Goal: Task Accomplishment & Management: Use online tool/utility

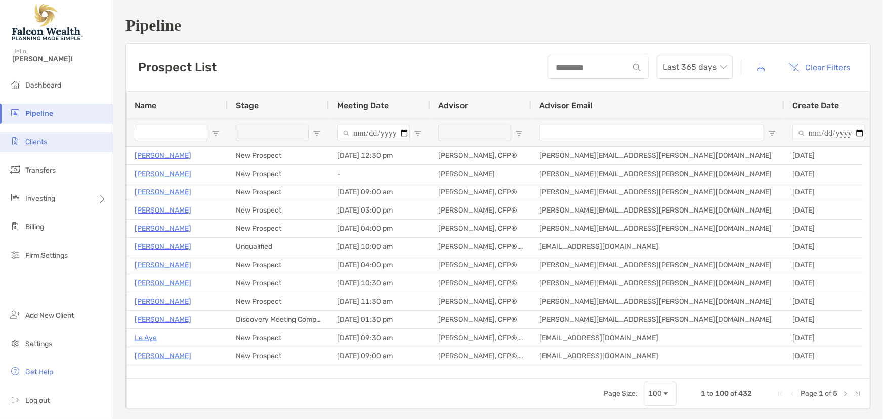
click at [37, 143] on span "Clients" at bounding box center [36, 142] width 22 height 9
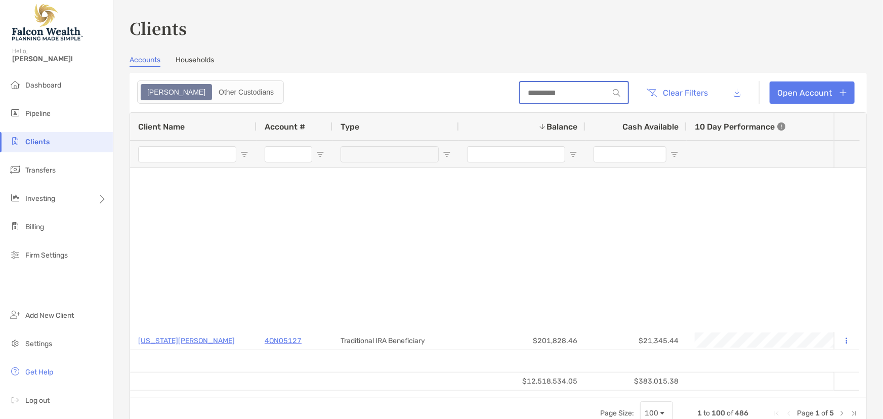
click at [542, 91] on input at bounding box center [564, 93] width 89 height 9
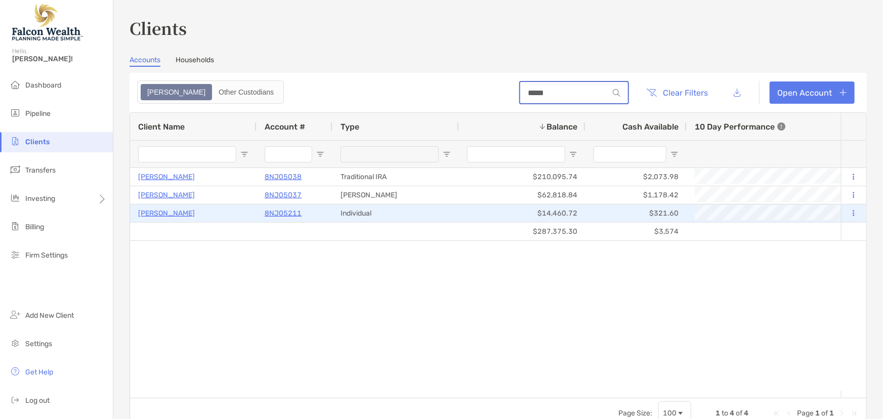
type input "*****"
click at [293, 211] on p "8NJ05211" at bounding box center [283, 213] width 37 height 13
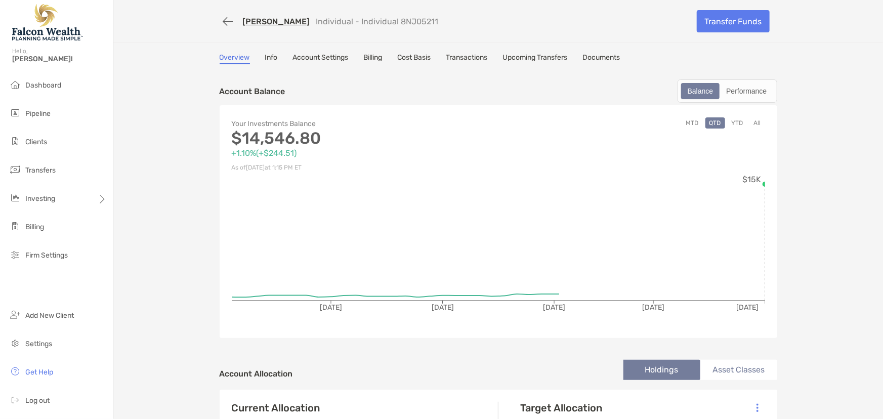
click at [545, 53] on link "Upcoming Transfers" at bounding box center [535, 58] width 65 height 11
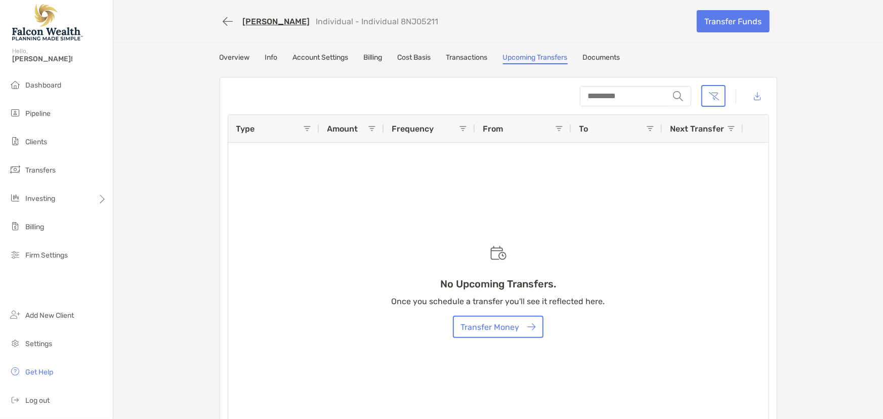
click at [476, 57] on link "Transactions" at bounding box center [467, 58] width 42 height 11
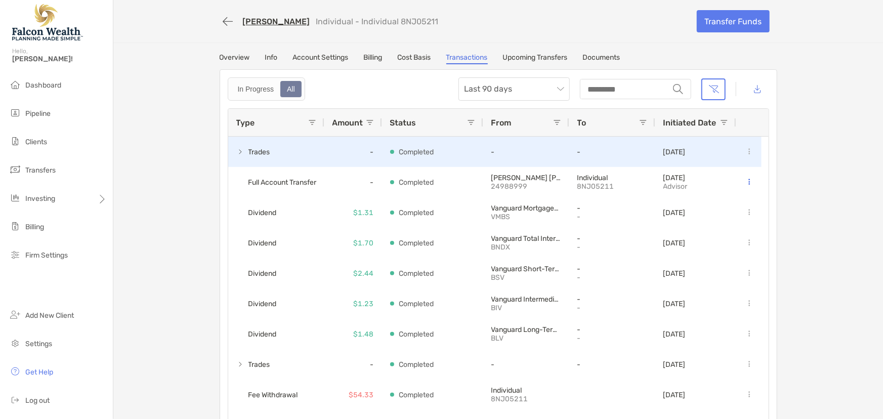
click at [236, 150] on span at bounding box center [240, 152] width 8 height 8
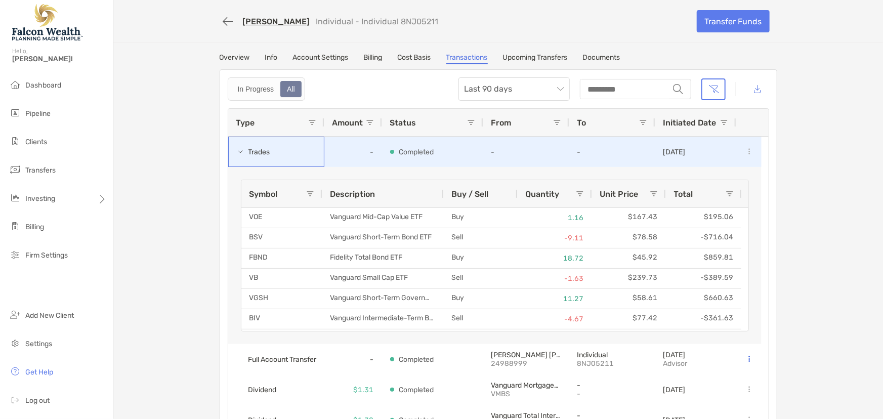
click at [236, 150] on span at bounding box center [240, 152] width 8 height 8
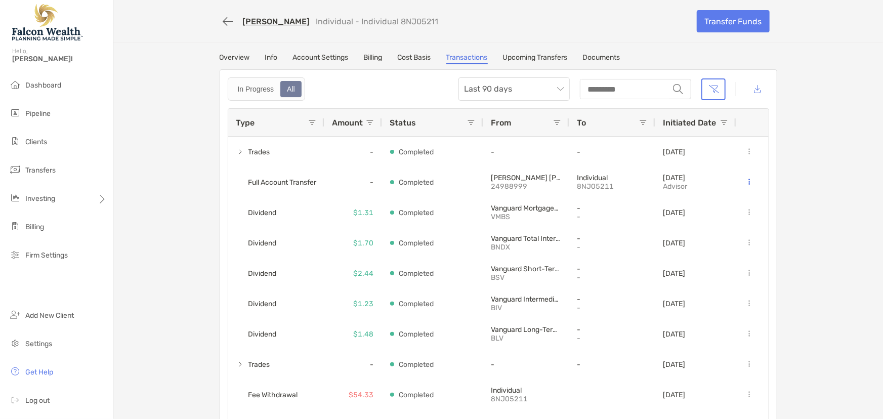
click at [530, 57] on link "Upcoming Transfers" at bounding box center [535, 58] width 65 height 11
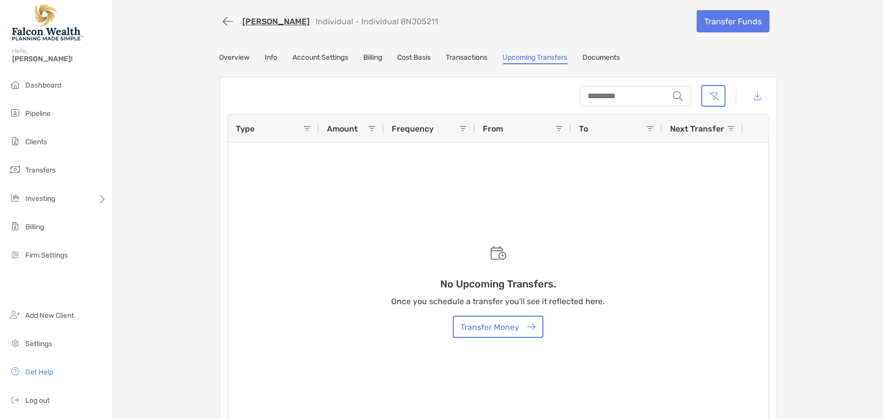
click at [457, 59] on link "Transactions" at bounding box center [467, 58] width 42 height 11
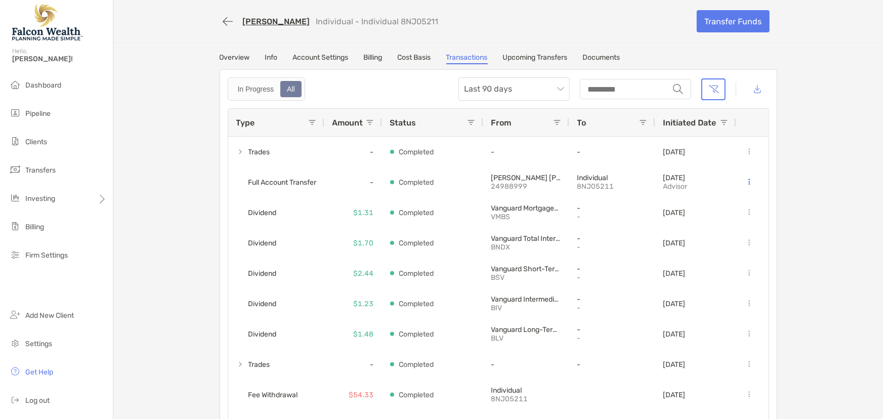
click at [528, 56] on link "Upcoming Transfers" at bounding box center [535, 58] width 65 height 11
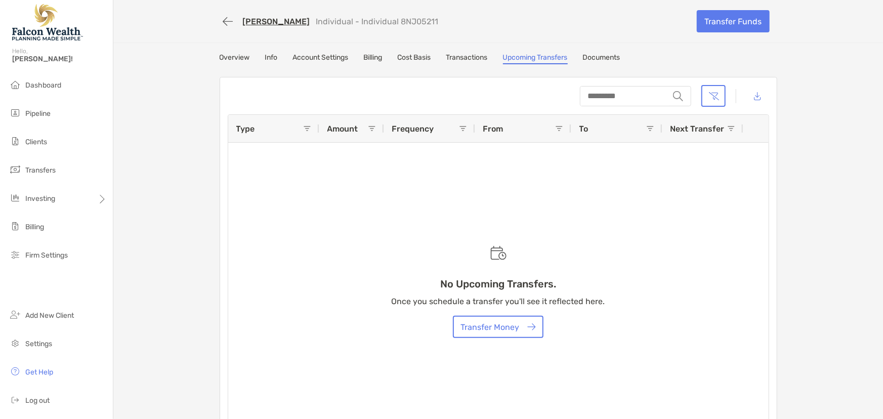
click at [482, 54] on link "Transactions" at bounding box center [467, 58] width 42 height 11
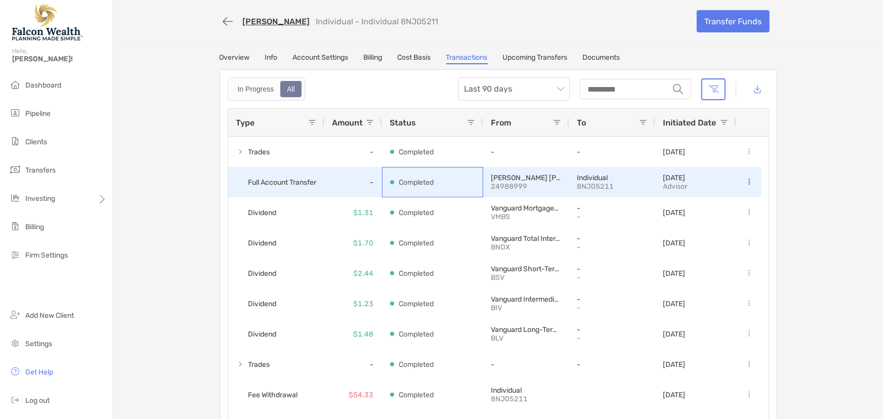
click at [413, 188] on div "Completed" at bounding box center [432, 182] width 85 height 29
click at [277, 186] on span "Full Account Transfer" at bounding box center [283, 182] width 68 height 17
click at [745, 181] on button at bounding box center [750, 182] width 10 height 10
drag, startPoint x: 512, startPoint y: 182, endPoint x: 505, endPoint y: 184, distance: 7.2
click at [510, 183] on p "24988999" at bounding box center [527, 186] width 70 height 9
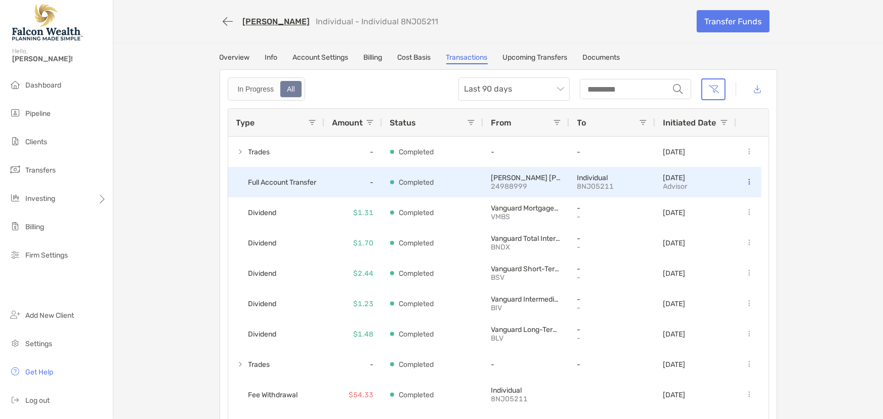
click at [329, 179] on div "-" at bounding box center [353, 182] width 58 height 30
click at [271, 179] on span "Full Account Transfer" at bounding box center [283, 182] width 68 height 17
click at [462, 176] on div "Completed" at bounding box center [432, 182] width 85 height 29
drag, startPoint x: 512, startPoint y: 181, endPoint x: 533, endPoint y: 181, distance: 20.8
click at [513, 181] on p "[PERSON_NAME] [PERSON_NAME] & CO., INC." at bounding box center [527, 178] width 70 height 9
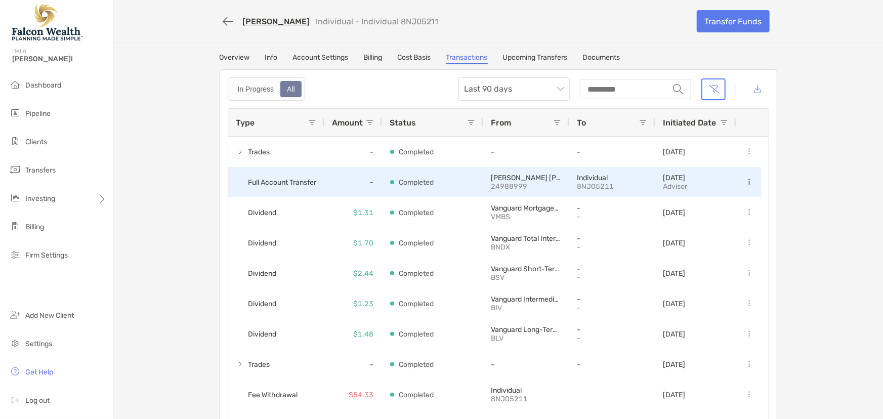
click at [584, 183] on p "8NJ05211" at bounding box center [613, 186] width 70 height 9
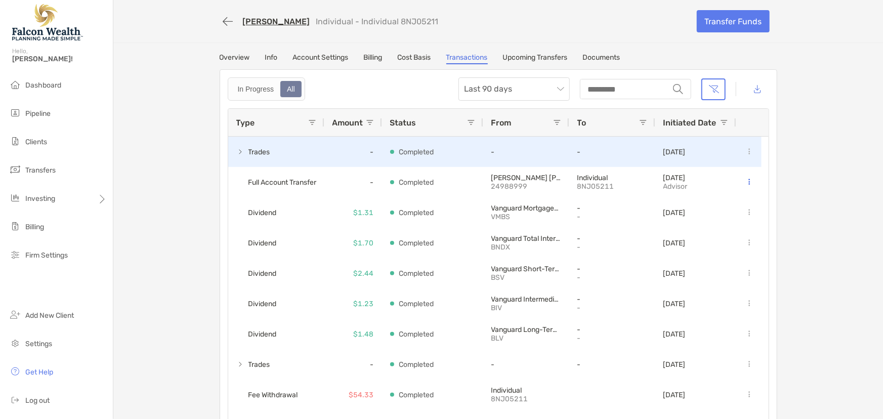
click at [237, 149] on span at bounding box center [240, 152] width 8 height 8
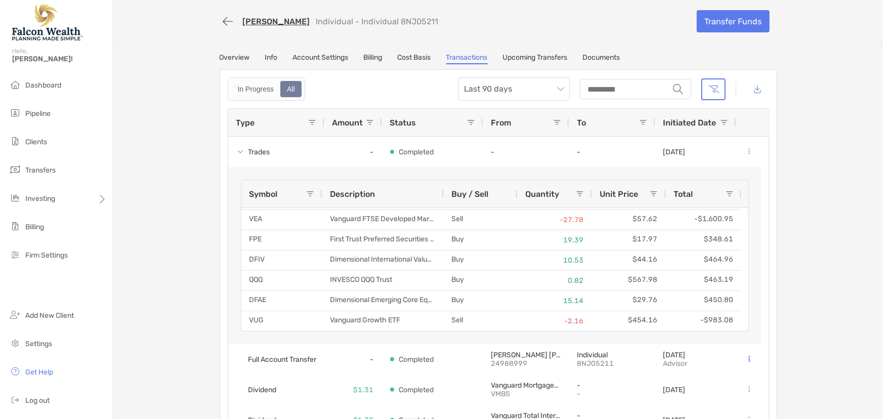
click at [467, 58] on link "Transactions" at bounding box center [467, 58] width 42 height 11
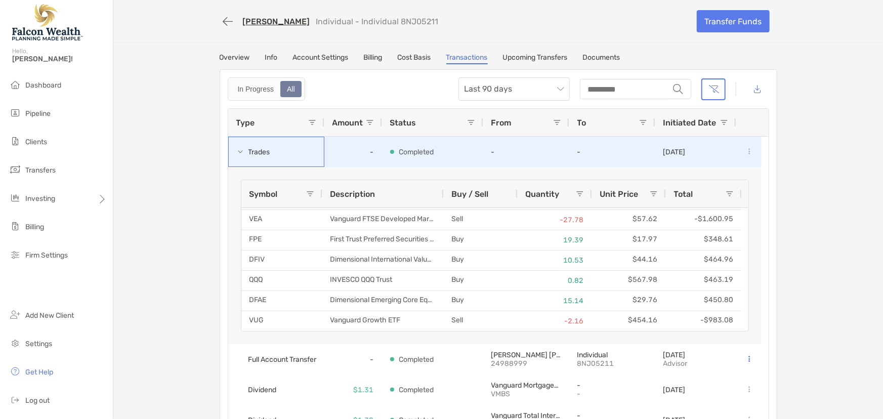
click at [236, 148] on span at bounding box center [240, 152] width 8 height 8
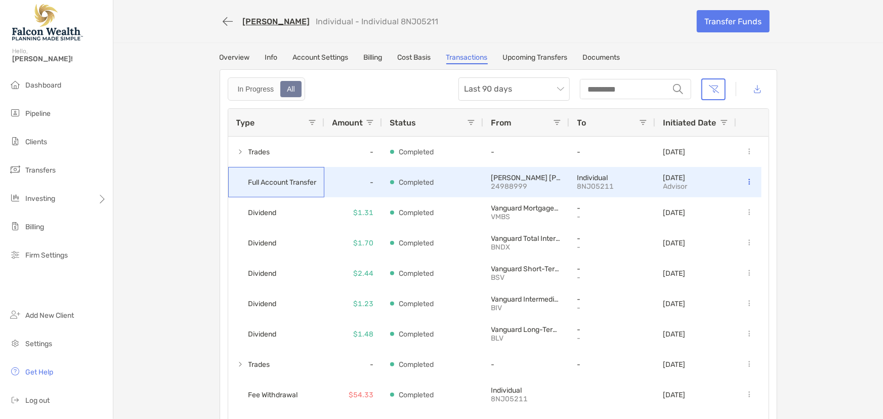
click at [272, 183] on span "Full Account Transfer" at bounding box center [283, 182] width 68 height 17
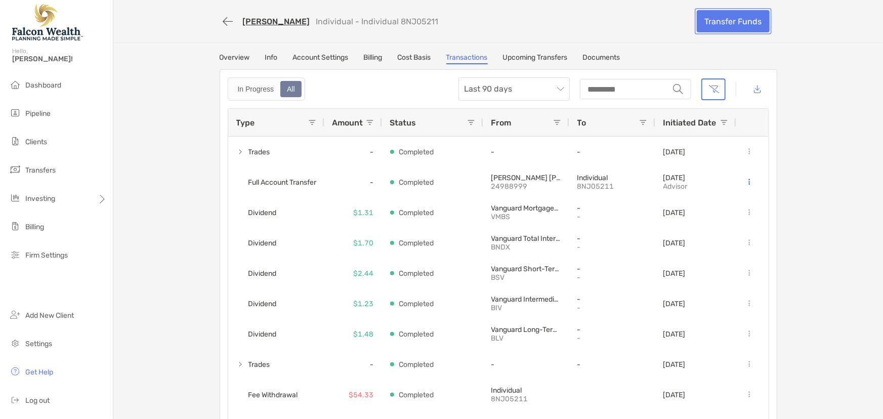
click at [710, 21] on link "Transfer Funds" at bounding box center [733, 21] width 73 height 22
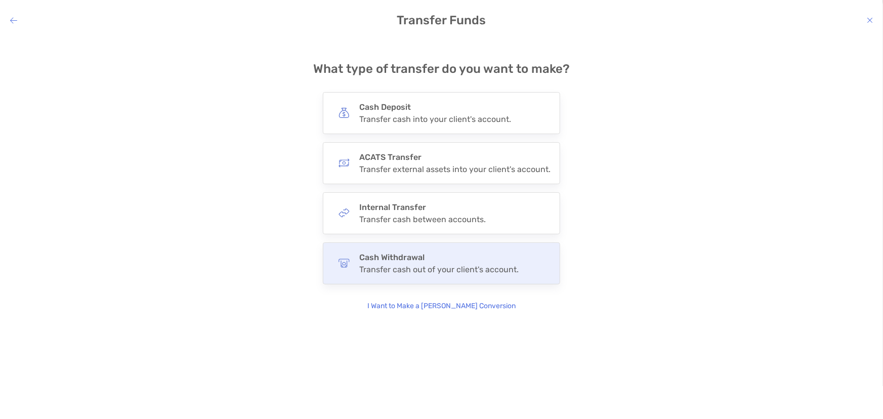
click at [394, 273] on div "Transfer cash out of your client's account." at bounding box center [438, 270] width 159 height 10
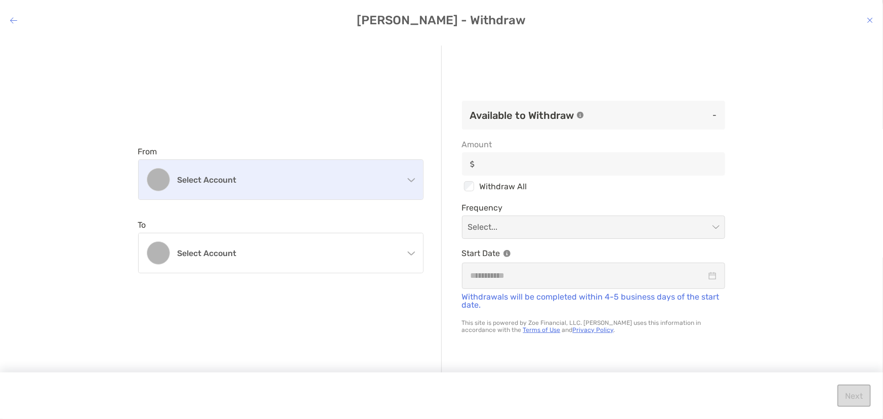
click at [250, 184] on h4 "Select account" at bounding box center [287, 180] width 219 height 10
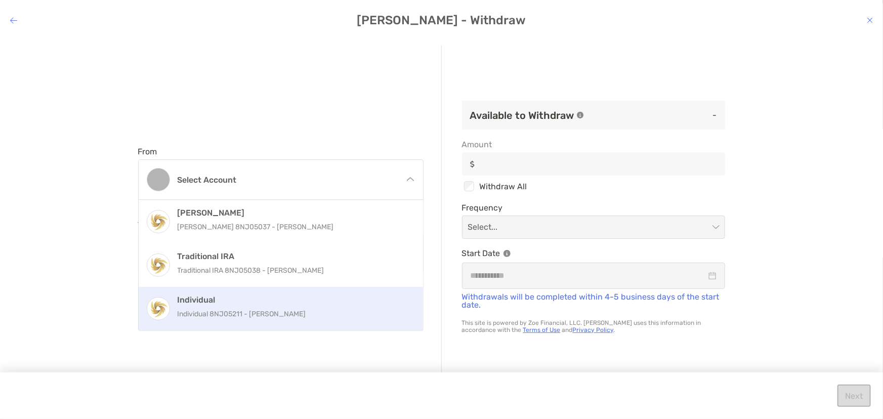
click at [243, 323] on div "Individual Individual 8NJ05211 - [PERSON_NAME]" at bounding box center [281, 309] width 284 height 44
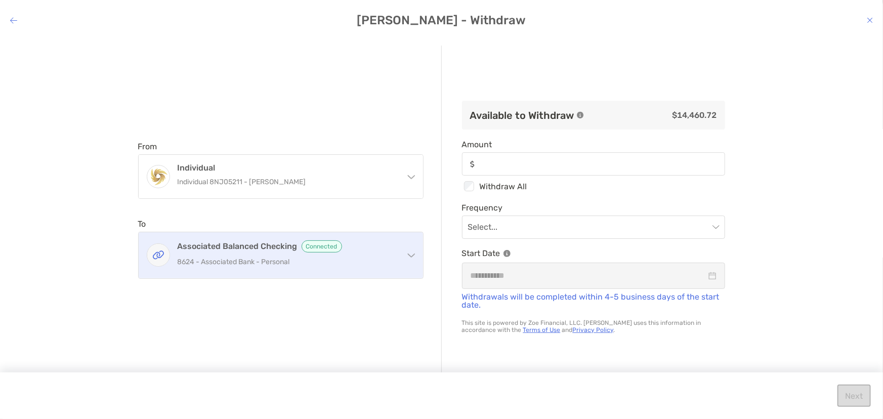
click at [294, 257] on p "8624 - Associated Bank - Personal" at bounding box center [287, 262] width 219 height 13
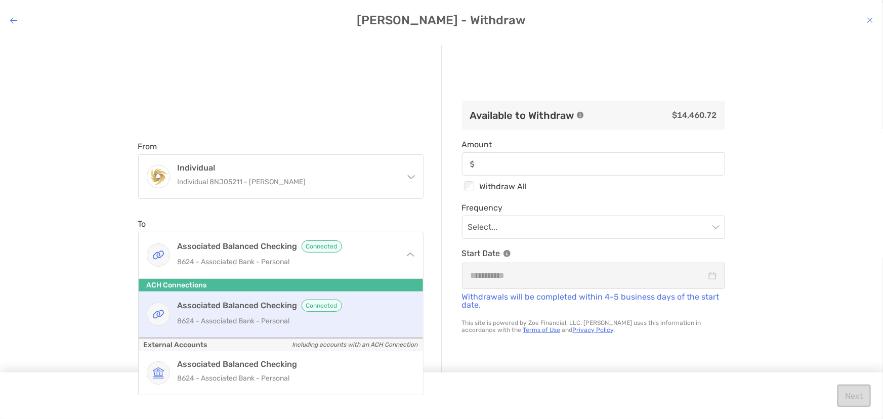
click at [102, 293] on div "From Individual Individual 8NJ05211 - [PERSON_NAME] [PERSON_NAME] [PERSON_NAME]…" at bounding box center [441, 220] width 883 height 366
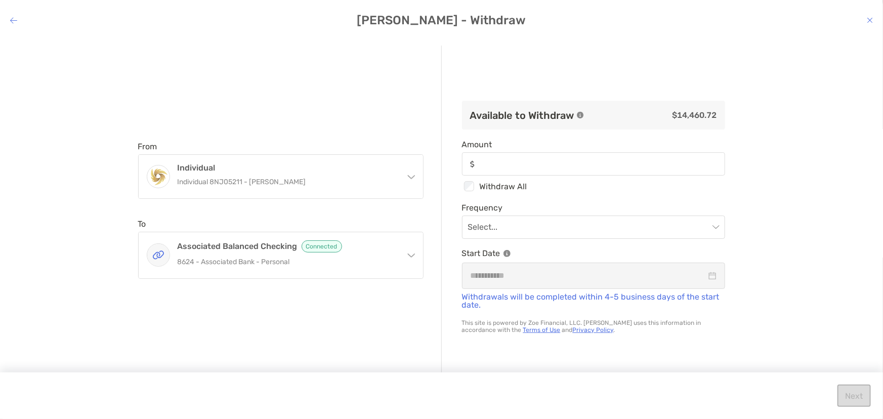
click at [870, 20] on icon "modal" at bounding box center [870, 20] width 6 height 8
